Goal: Task Accomplishment & Management: Use online tool/utility

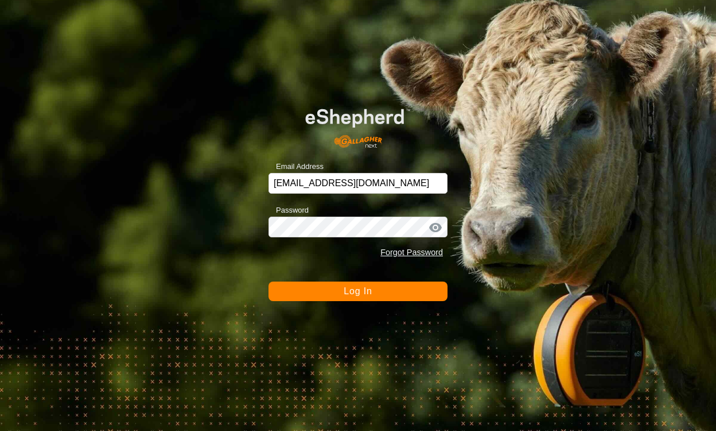
click at [308, 295] on button "Log In" at bounding box center [358, 291] width 179 height 20
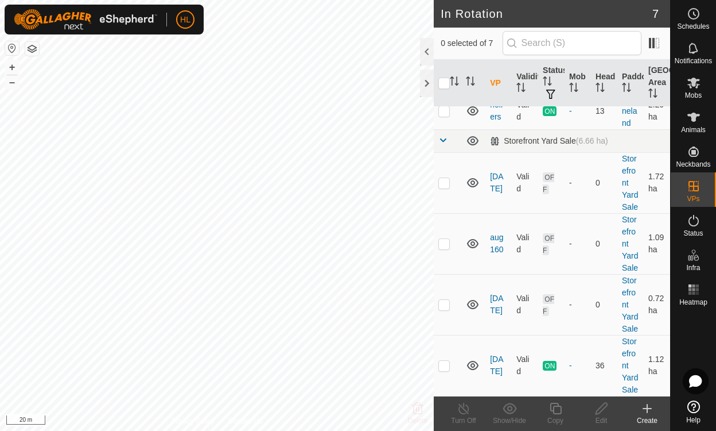
scroll to position [216, 0]
click at [479, 297] on icon at bounding box center [473, 304] width 14 height 14
click at [473, 303] on icon at bounding box center [472, 305] width 11 height 5
click at [469, 237] on icon at bounding box center [473, 244] width 14 height 14
click at [475, 246] on icon at bounding box center [476, 247] width 2 height 2
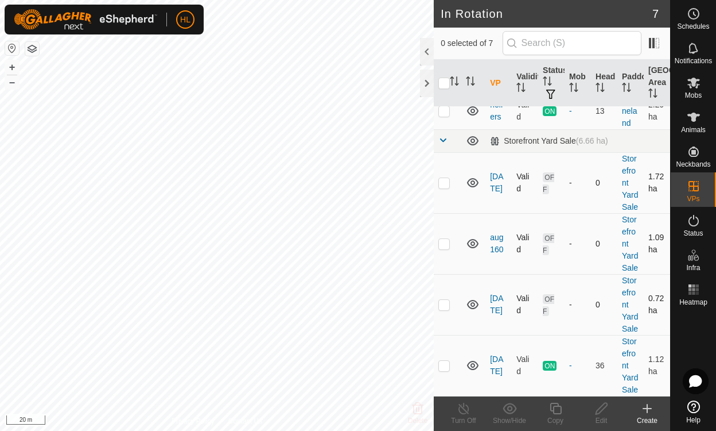
click at [470, 176] on icon at bounding box center [473, 183] width 14 height 14
click at [471, 176] on icon at bounding box center [473, 183] width 14 height 14
click at [478, 178] on icon at bounding box center [472, 182] width 11 height 9
click at [471, 185] on icon at bounding box center [471, 186] width 2 height 2
click at [473, 237] on icon at bounding box center [473, 244] width 14 height 14
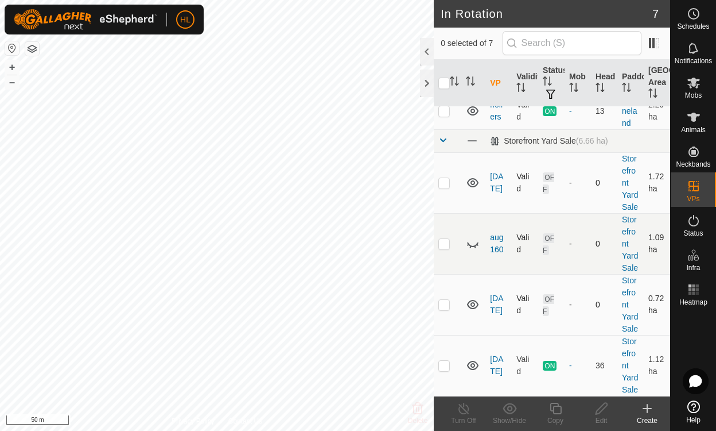
click at [471, 237] on icon at bounding box center [473, 244] width 14 height 14
click at [474, 300] on icon at bounding box center [472, 304] width 11 height 9
click at [471, 307] on icon at bounding box center [471, 308] width 2 height 2
click at [478, 300] on icon at bounding box center [472, 304] width 11 height 9
click at [446, 300] on p-checkbox at bounding box center [444, 304] width 11 height 9
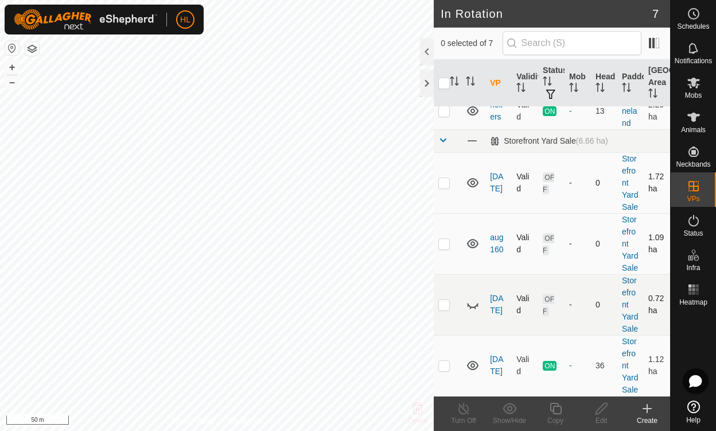
checkbox input "true"
click at [475, 307] on icon at bounding box center [476, 308] width 2 height 2
click at [602, 406] on icon at bounding box center [602, 408] width 14 height 14
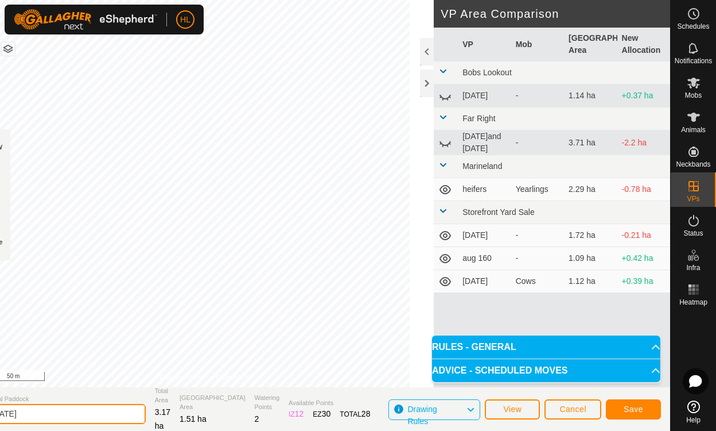
click at [75, 415] on input "[DATE]" at bounding box center [65, 414] width 161 height 20
type input "aug 200"
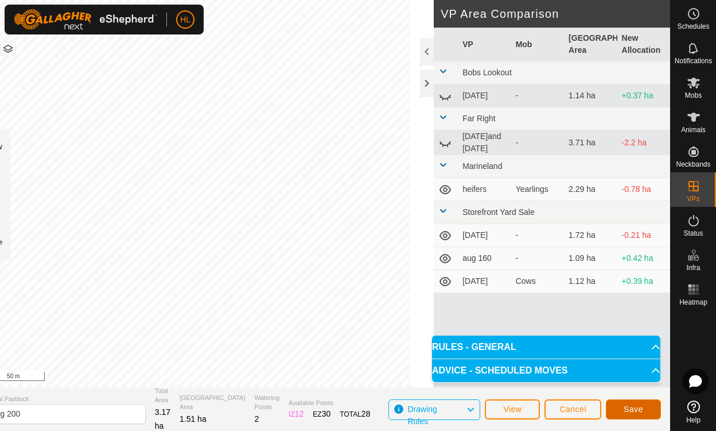
click at [633, 408] on span "Save" at bounding box center [634, 408] width 20 height 9
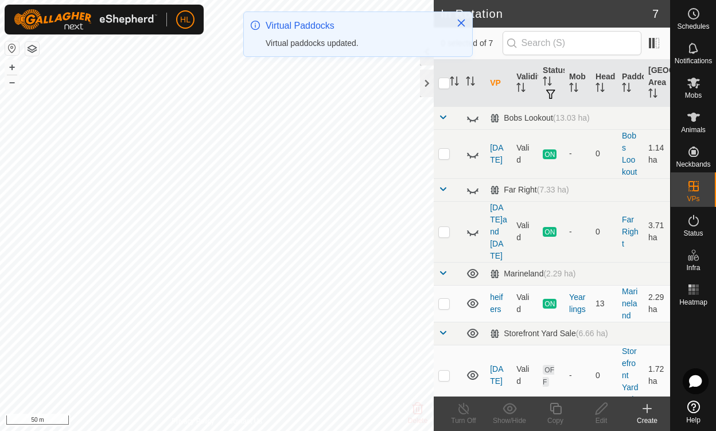
click at [692, 86] on icon at bounding box center [694, 83] width 14 height 14
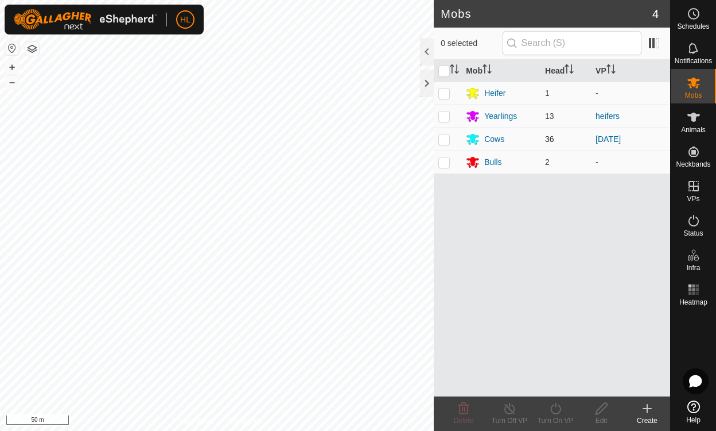
click at [448, 142] on p-checkbox at bounding box center [444, 138] width 11 height 9
checkbox input "true"
click at [561, 413] on icon at bounding box center [556, 408] width 14 height 14
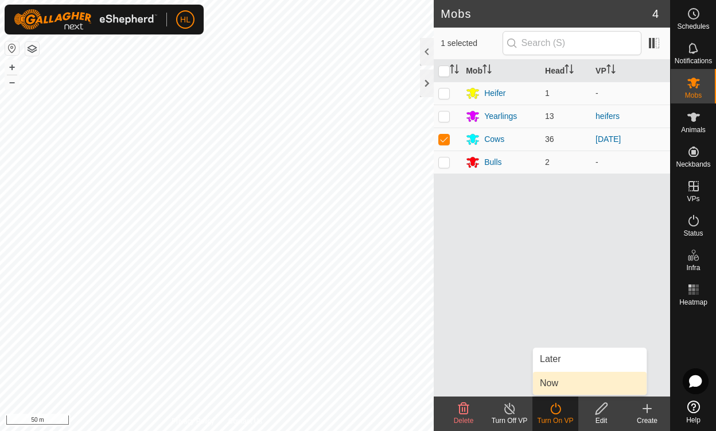
click at [553, 386] on span "Now" at bounding box center [549, 383] width 18 height 14
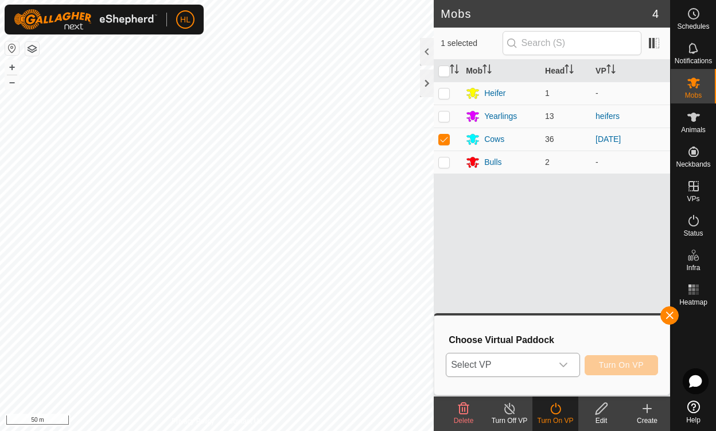
click at [564, 366] on icon "dropdown trigger" at bounding box center [564, 364] width 8 height 5
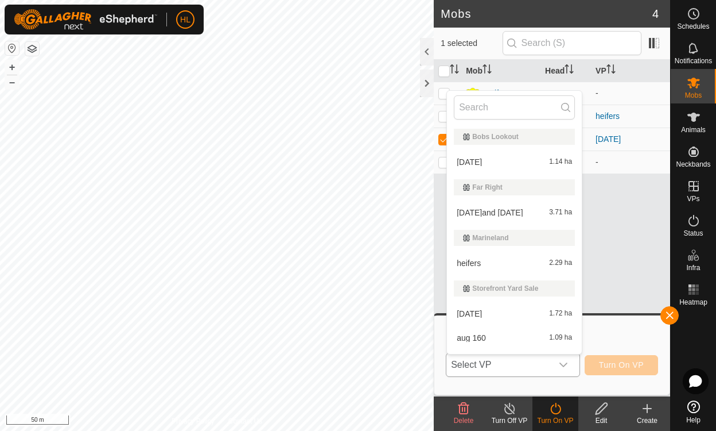
scroll to position [44, 0]
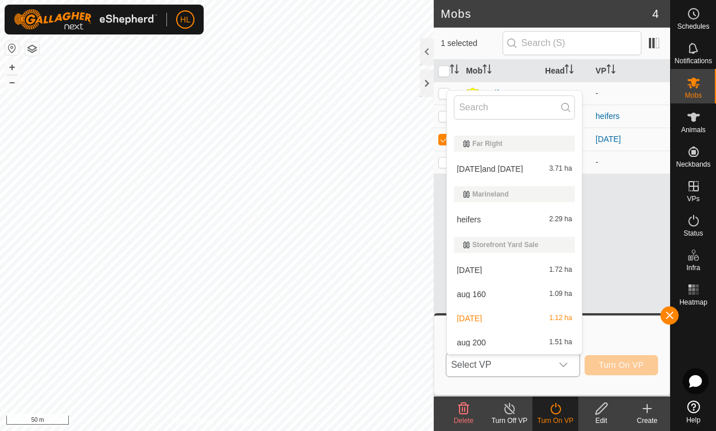
click at [477, 346] on span "aug 200" at bounding box center [471, 342] width 29 height 8
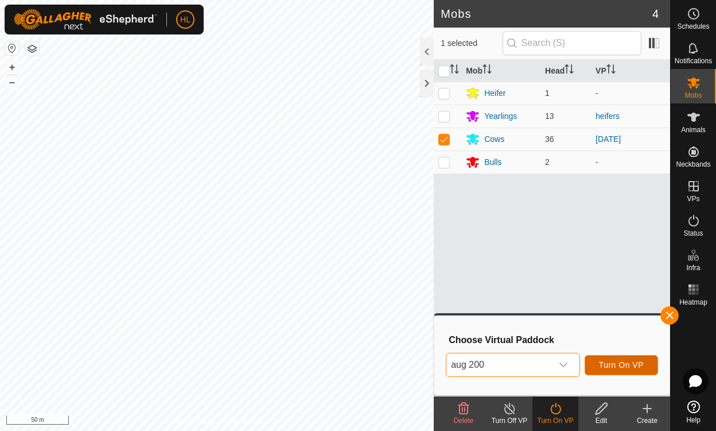
click at [624, 363] on span "Turn On VP" at bounding box center [621, 364] width 45 height 9
